Goal: Transaction & Acquisition: Purchase product/service

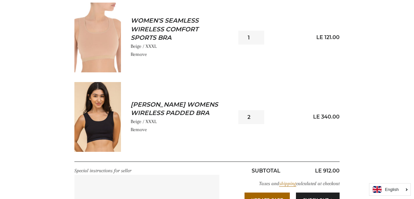
scroll to position [333, 0]
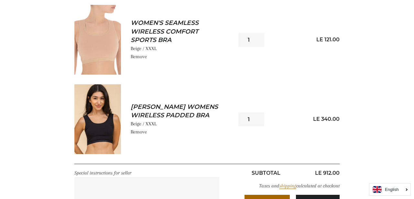
type input "1"
click at [257, 122] on input "1" at bounding box center [251, 119] width 26 height 14
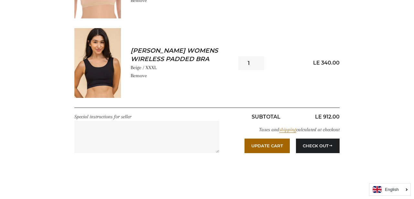
scroll to position [393, 0]
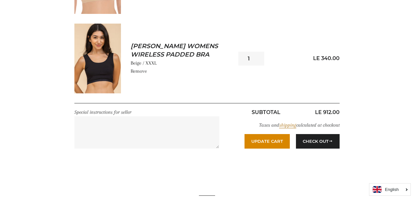
click at [275, 141] on button "Update Cart" at bounding box center [266, 141] width 45 height 14
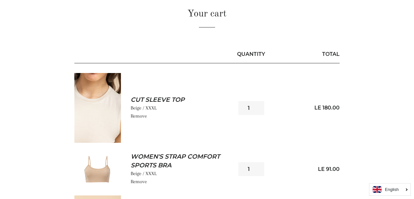
scroll to position [67, 0]
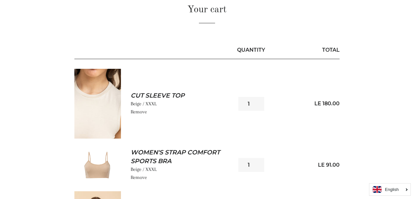
click at [95, 102] on img at bounding box center [97, 104] width 47 height 70
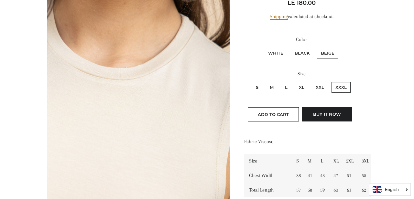
scroll to position [110, 0]
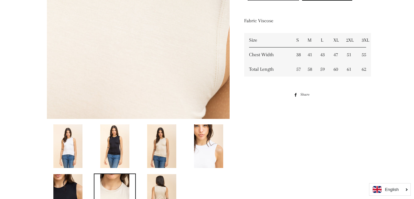
click at [169, 137] on img at bounding box center [161, 146] width 29 height 44
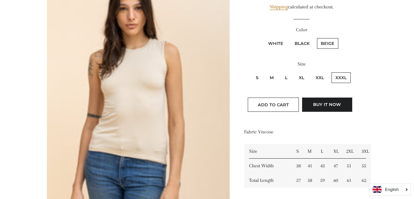
scroll to position [112, 0]
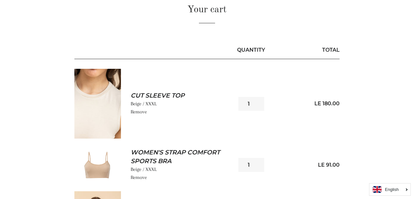
click at [138, 112] on link "Remove" at bounding box center [139, 112] width 16 height 6
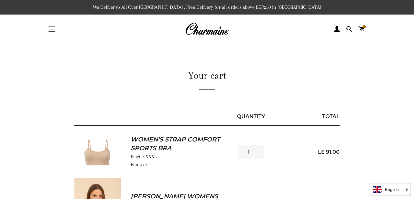
click at [49, 32] on button "Site navigation" at bounding box center [52, 29] width 16 height 16
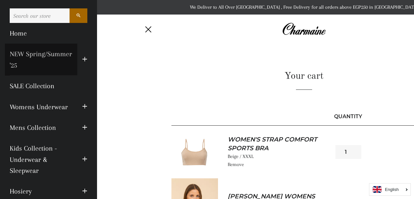
click at [42, 52] on link "NEW Spring/Summer '25" at bounding box center [41, 60] width 72 height 32
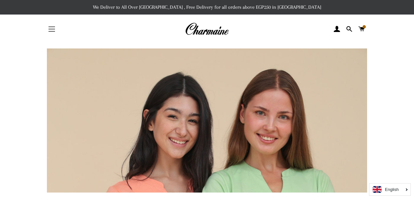
click at [49, 34] on button "Site navigation" at bounding box center [52, 29] width 16 height 16
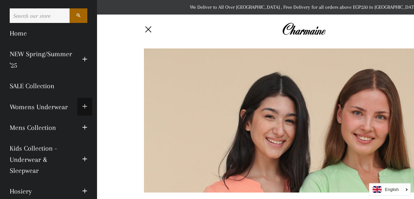
click at [82, 106] on span "button" at bounding box center [84, 107] width 5 height 8
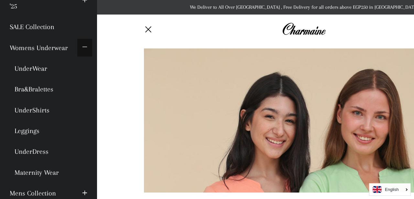
scroll to position [52, 0]
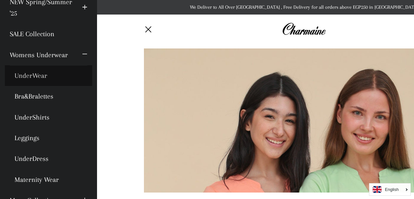
click at [33, 76] on link "UnderWear" at bounding box center [48, 75] width 87 height 21
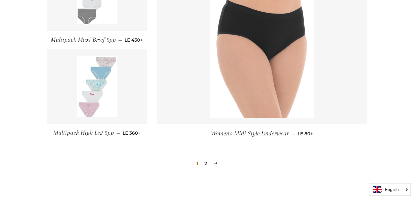
scroll to position [756, 0]
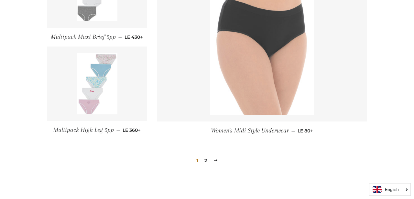
click at [266, 56] on img at bounding box center [261, 37] width 103 height 155
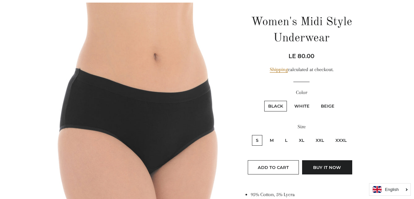
scroll to position [69, 0]
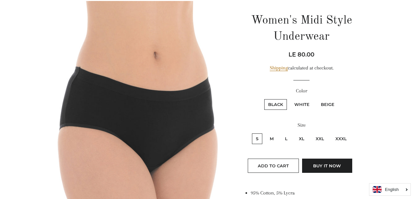
click at [341, 139] on label "XXXL" at bounding box center [340, 138] width 19 height 11
click at [331, 133] on input "XXXL" at bounding box center [330, 133] width 0 height 0
radio input "true"
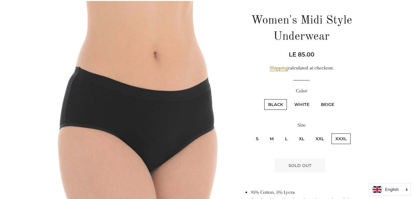
click at [303, 105] on label "White" at bounding box center [301, 104] width 23 height 11
click at [290, 99] on input "White" at bounding box center [289, 98] width 0 height 0
radio input "true"
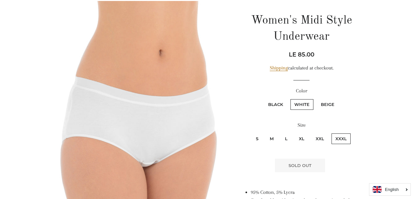
click at [322, 104] on label "Beige" at bounding box center [327, 104] width 21 height 11
click at [316, 99] on input "Beige" at bounding box center [316, 98] width 0 height 0
radio input "true"
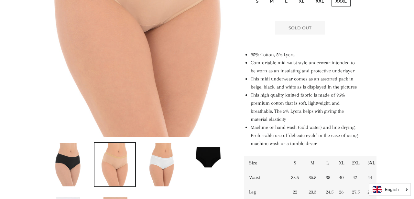
scroll to position [98, 0]
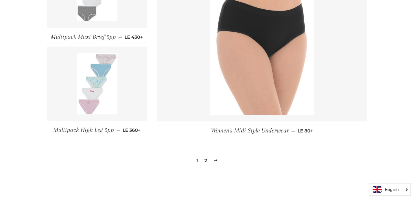
click at [205, 161] on link "2" at bounding box center [206, 161] width 8 height 10
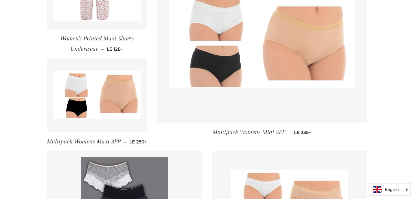
scroll to position [357, 0]
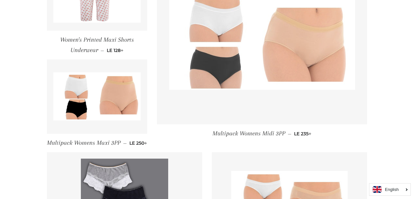
click at [311, 47] on img at bounding box center [262, 40] width 186 height 99
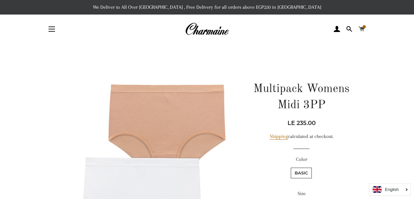
click at [362, 28] on span at bounding box center [361, 29] width 6 height 10
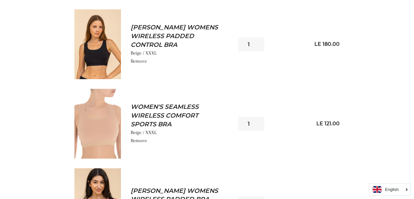
scroll to position [167, 0]
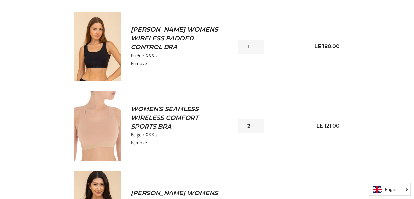
type input "2"
click at [257, 123] on input "2" at bounding box center [251, 126] width 26 height 14
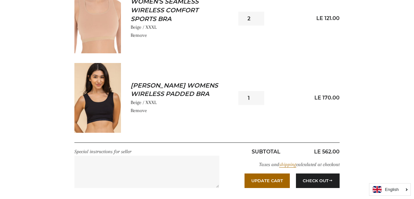
scroll to position [276, 0]
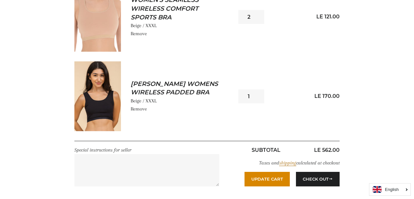
click at [261, 180] on button "Update Cart" at bounding box center [266, 179] width 45 height 14
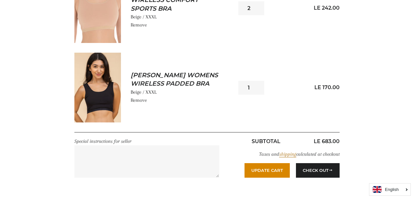
scroll to position [292, 0]
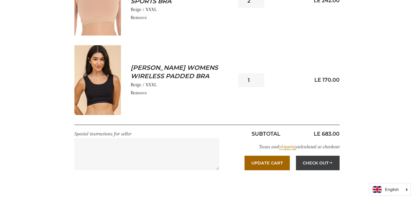
click at [302, 163] on button "Check Out" at bounding box center [318, 163] width 44 height 14
